Goal: Entertainment & Leisure: Consume media (video, audio)

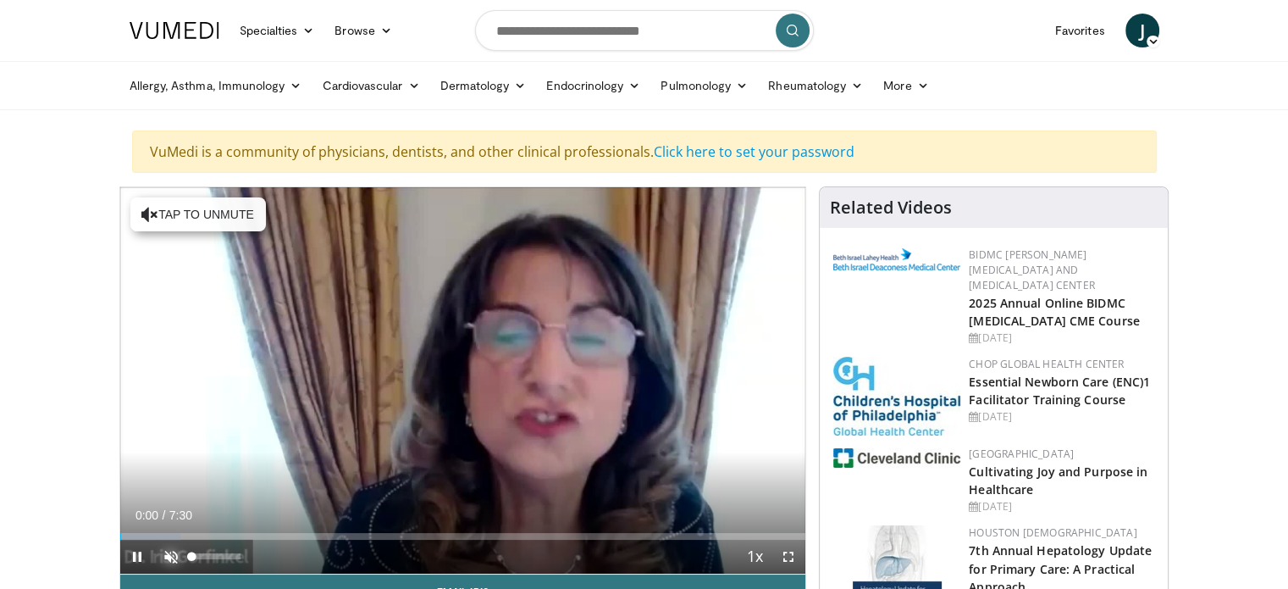
click at [166, 550] on span "Video Player" at bounding box center [171, 557] width 34 height 34
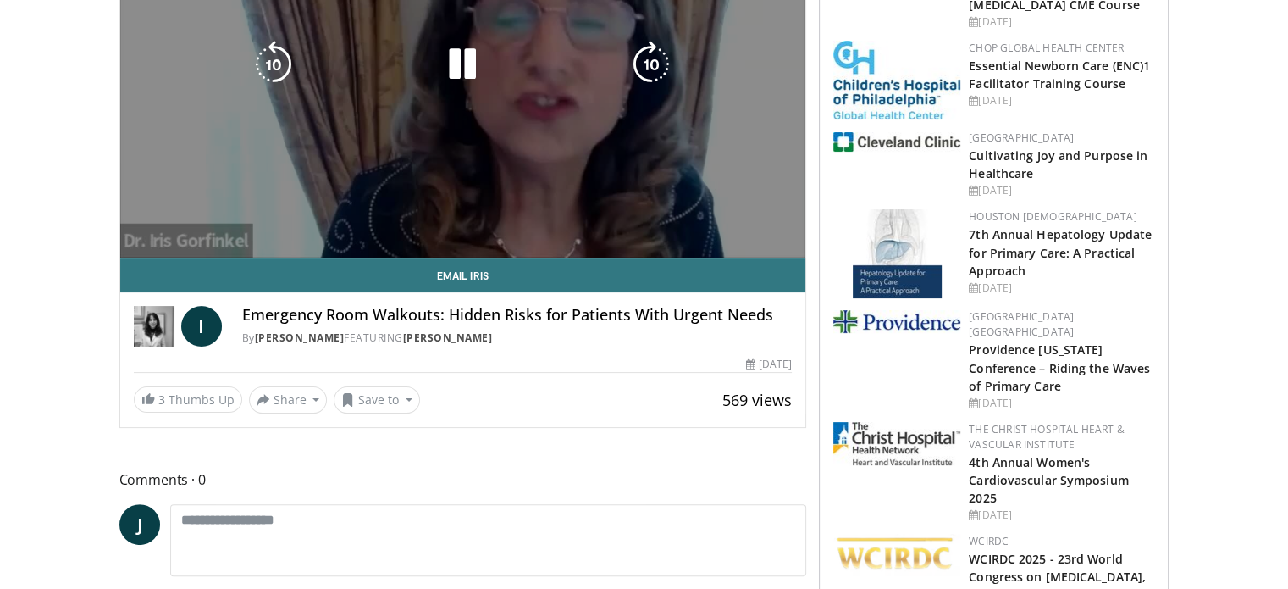
scroll to position [85, 0]
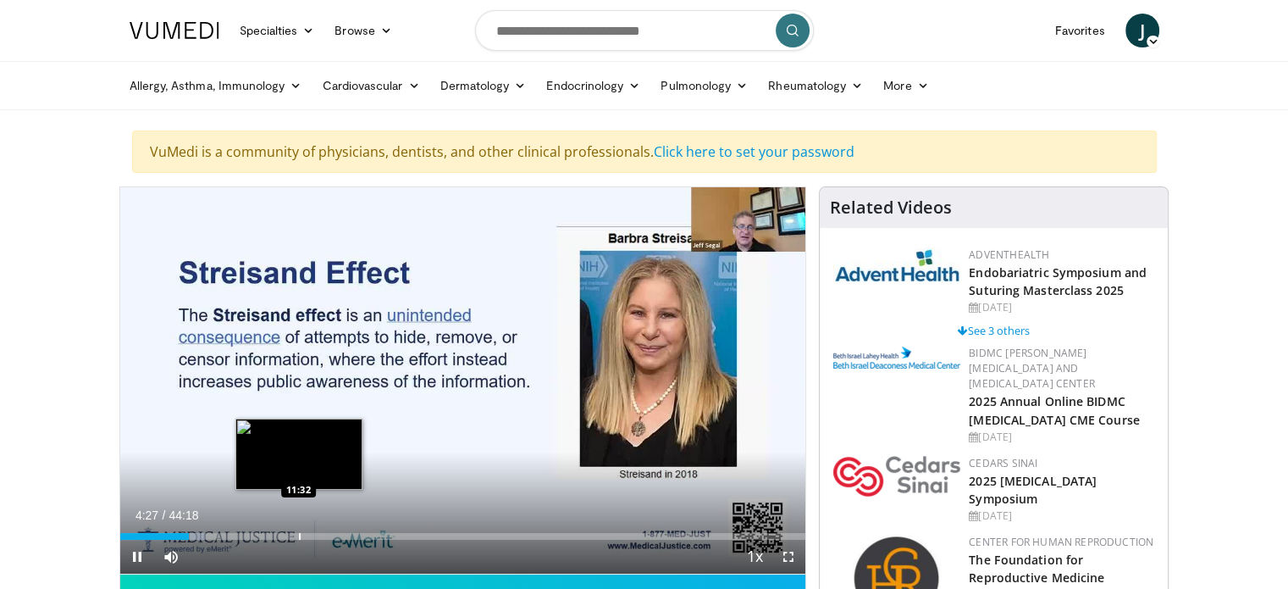
scroll to position [85, 0]
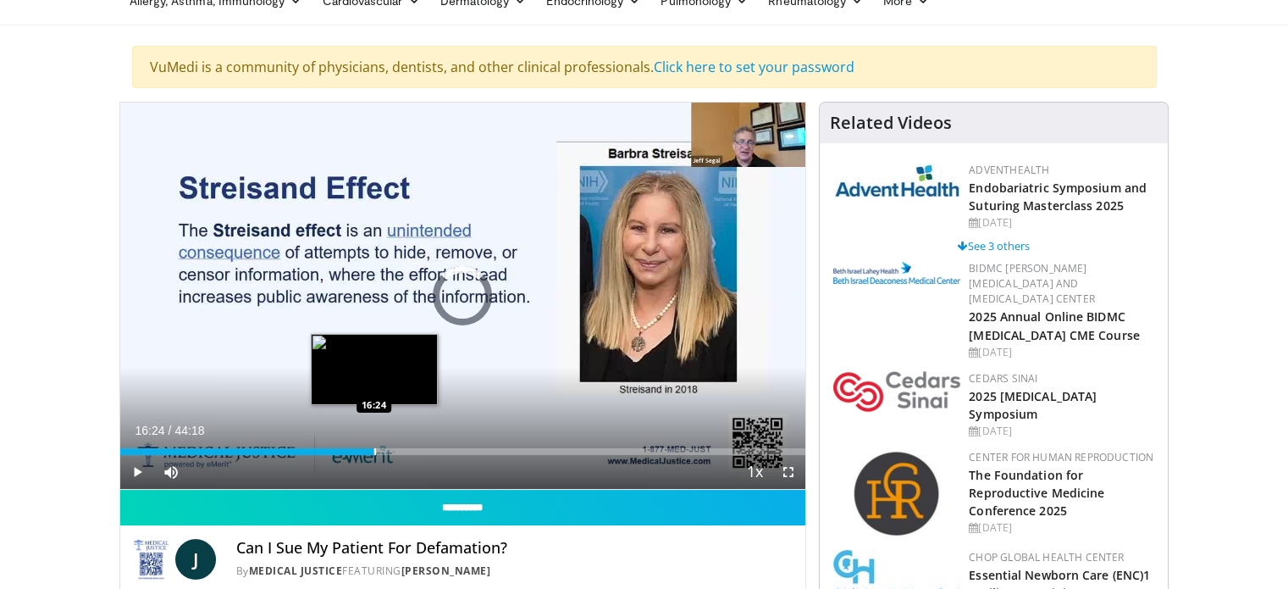
click at [374, 448] on div "Progress Bar" at bounding box center [375, 451] width 2 height 7
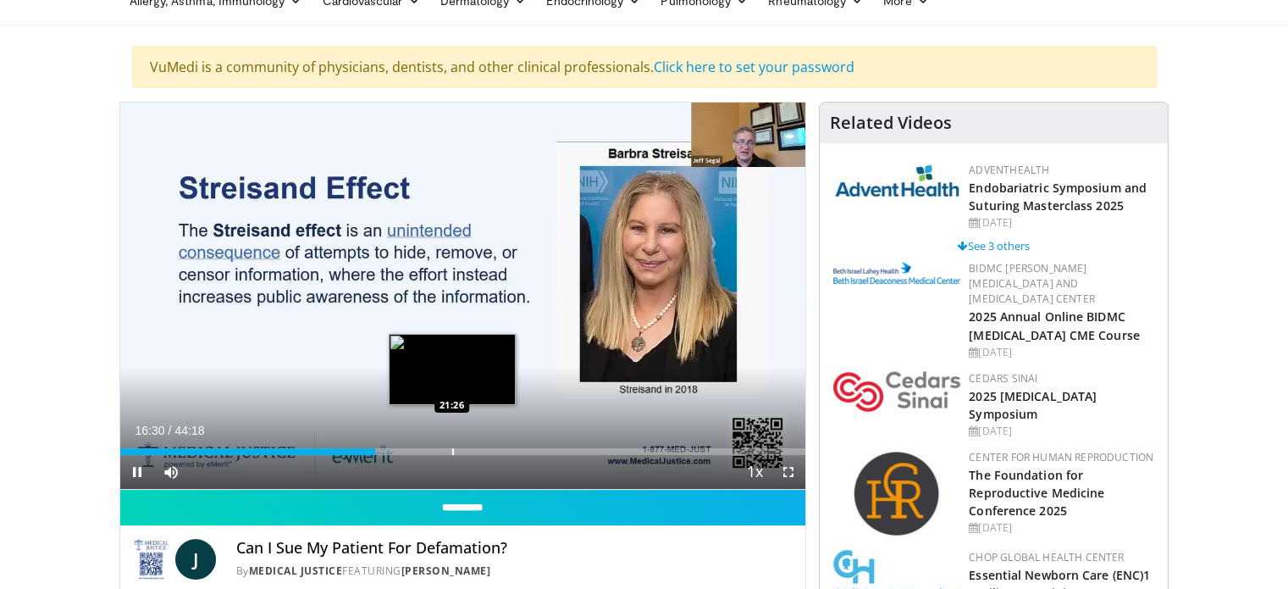
click at [453, 448] on video-js "**********" at bounding box center [463, 295] width 686 height 387
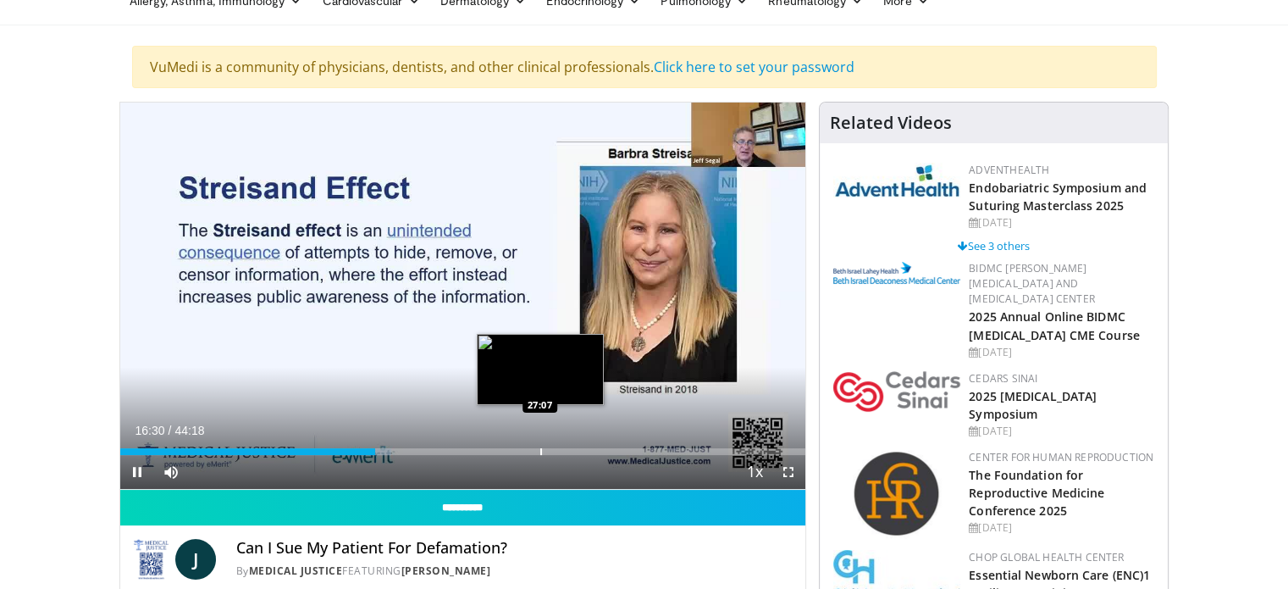
click at [540, 448] on div "Progress Bar" at bounding box center [541, 451] width 2 height 7
